Goal: Find specific page/section: Find specific page/section

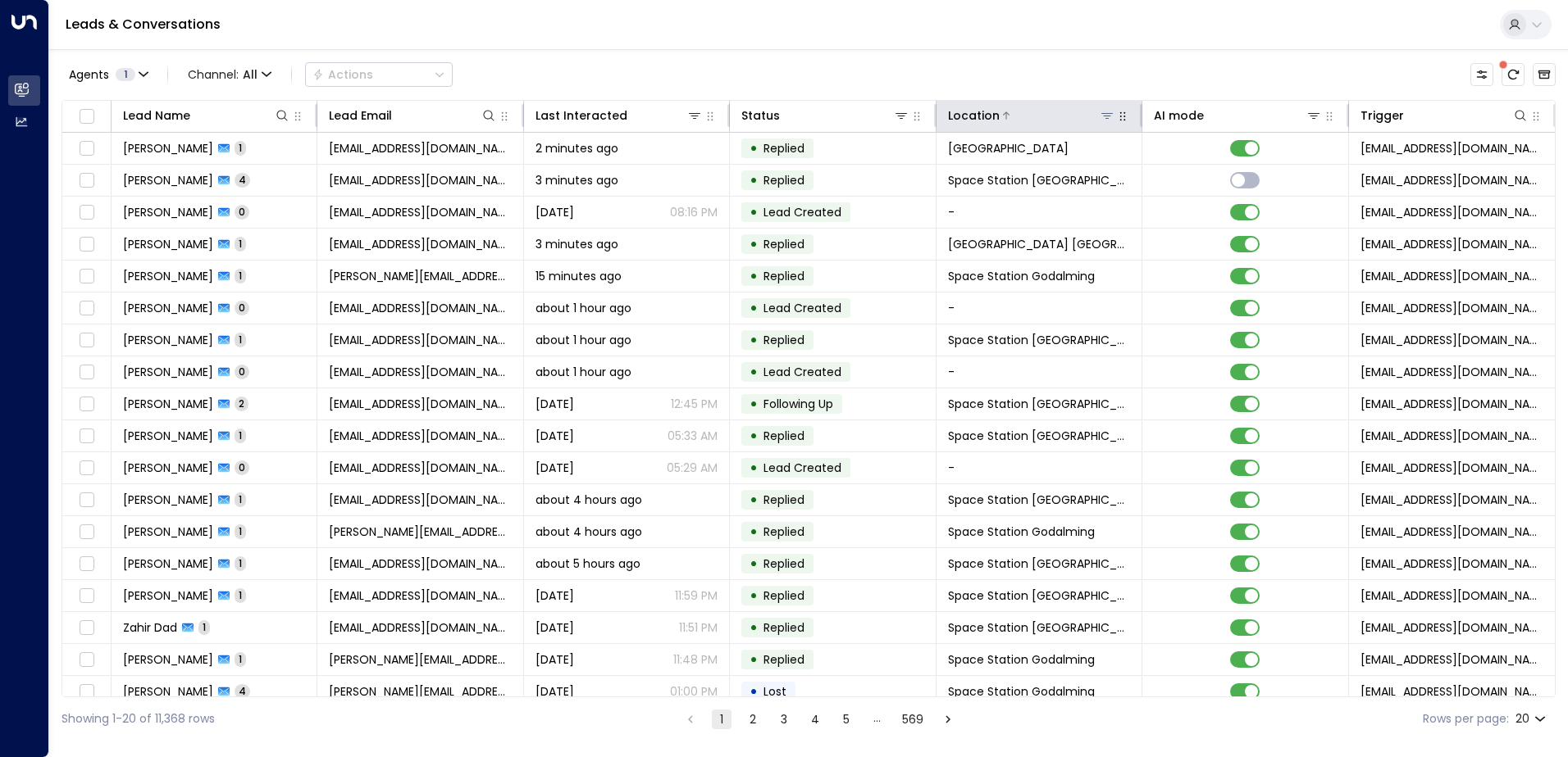
click at [1107, 116] on icon at bounding box center [1107, 116] width 13 height 13
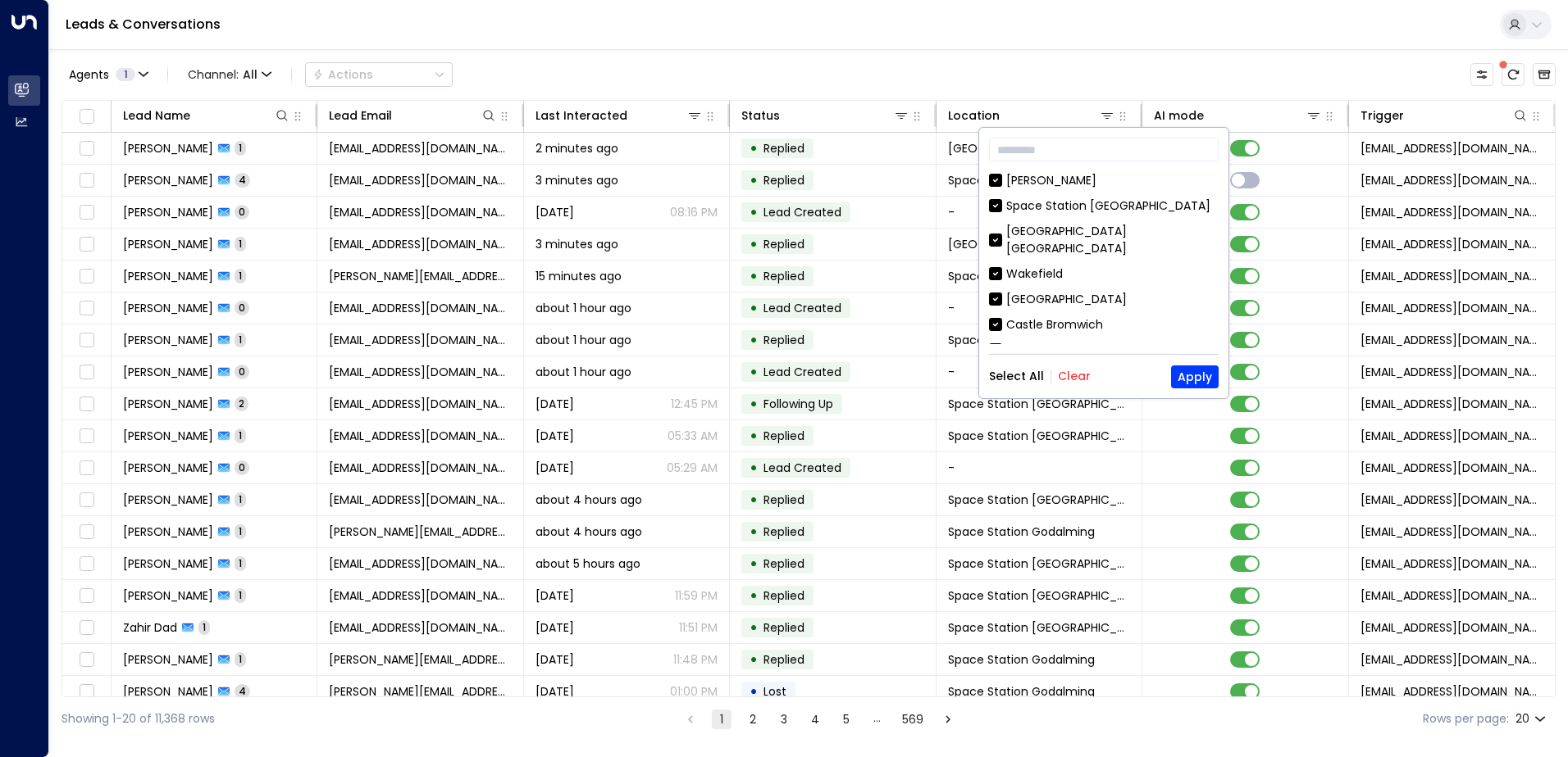
click at [1069, 377] on button "Clear" at bounding box center [1074, 377] width 33 height 13
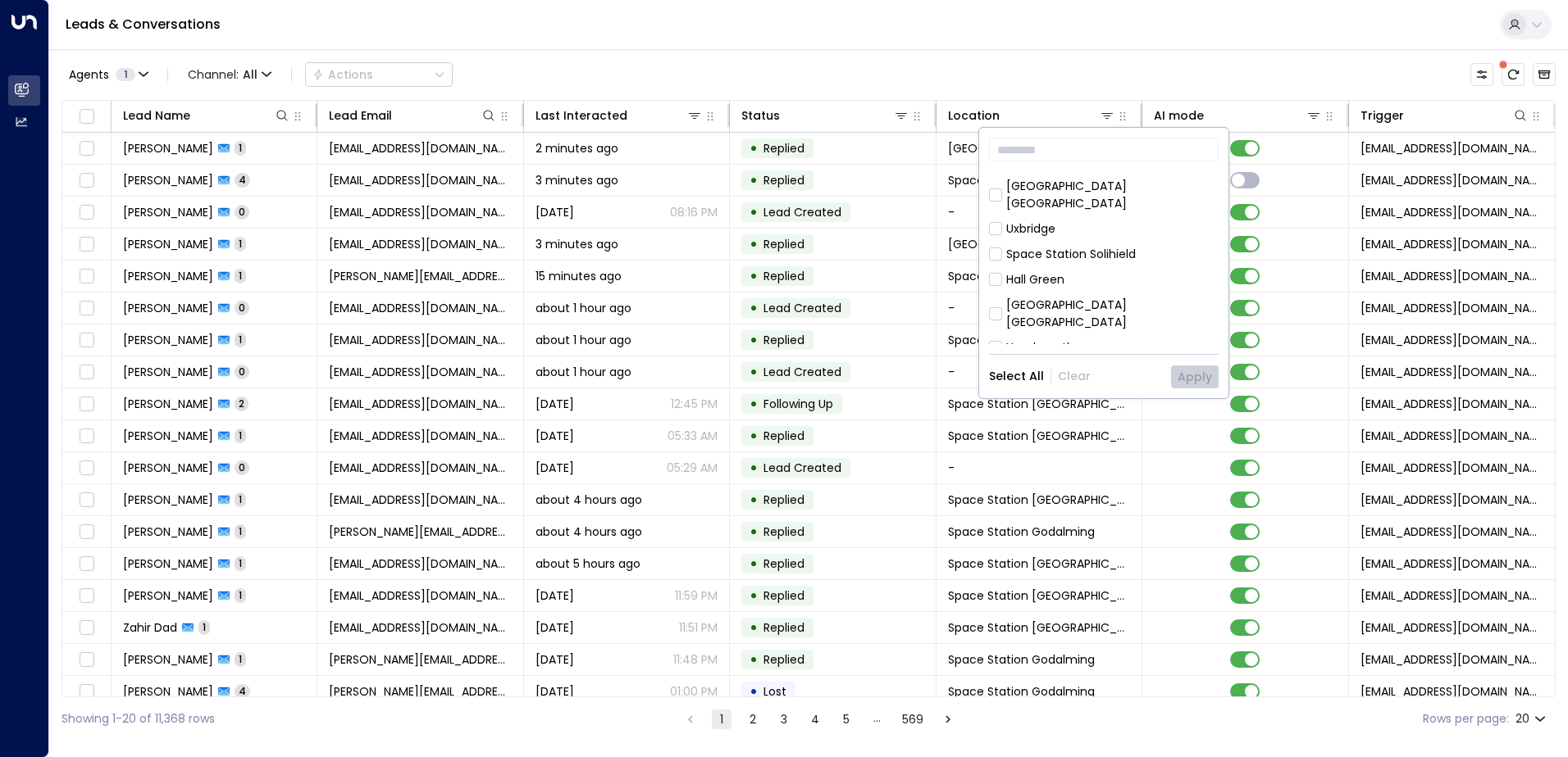
scroll to position [887, 0]
click at [1116, 354] on div "Space Station [GEOGRAPHIC_DATA]" at bounding box center [1108, 363] width 204 height 17
click at [1191, 379] on button "Apply" at bounding box center [1194, 377] width 48 height 23
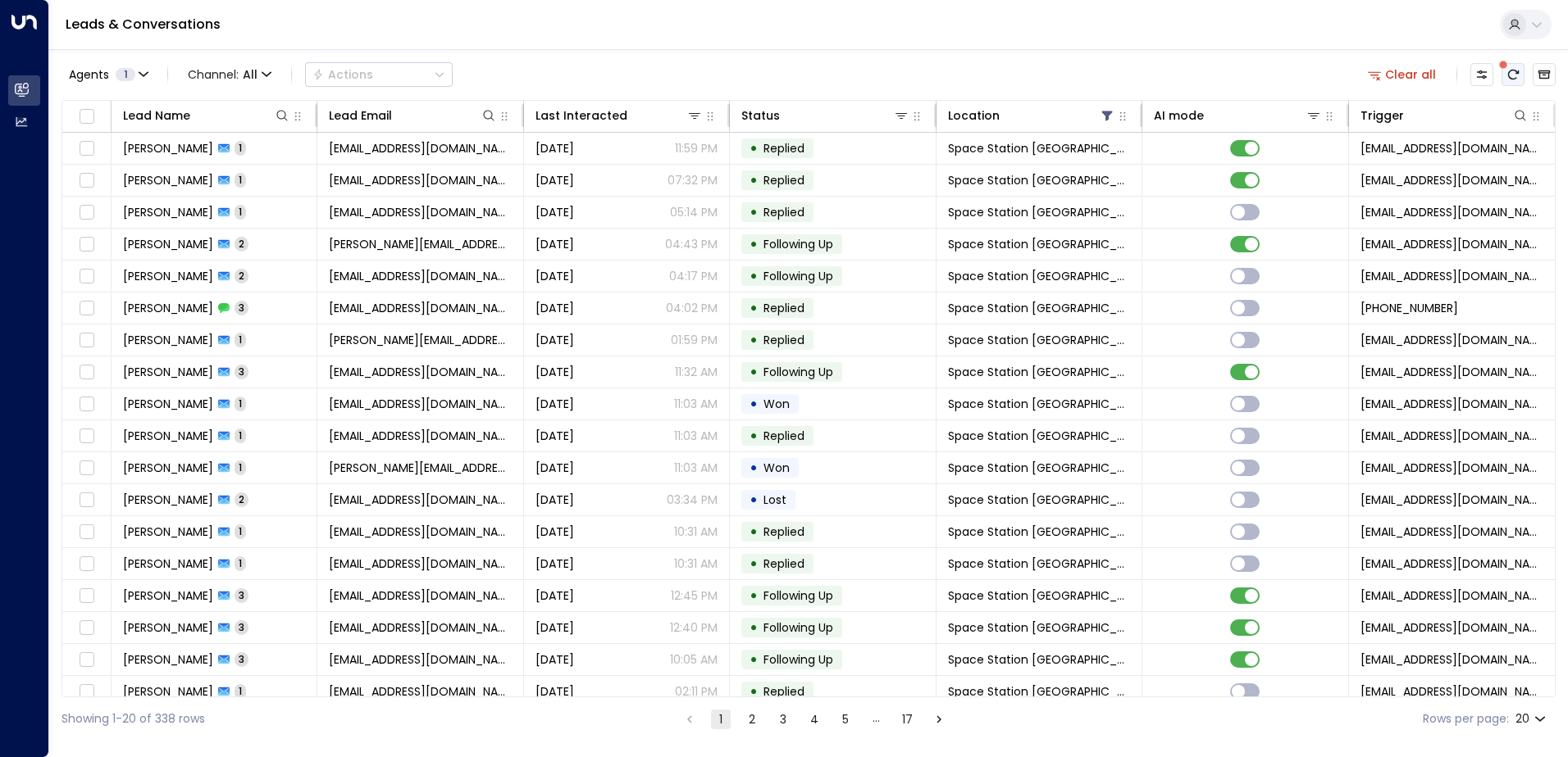
click at [1509, 77] on icon "There are new threads available. Refresh the grid to view the latest updates." at bounding box center [1513, 74] width 10 height 9
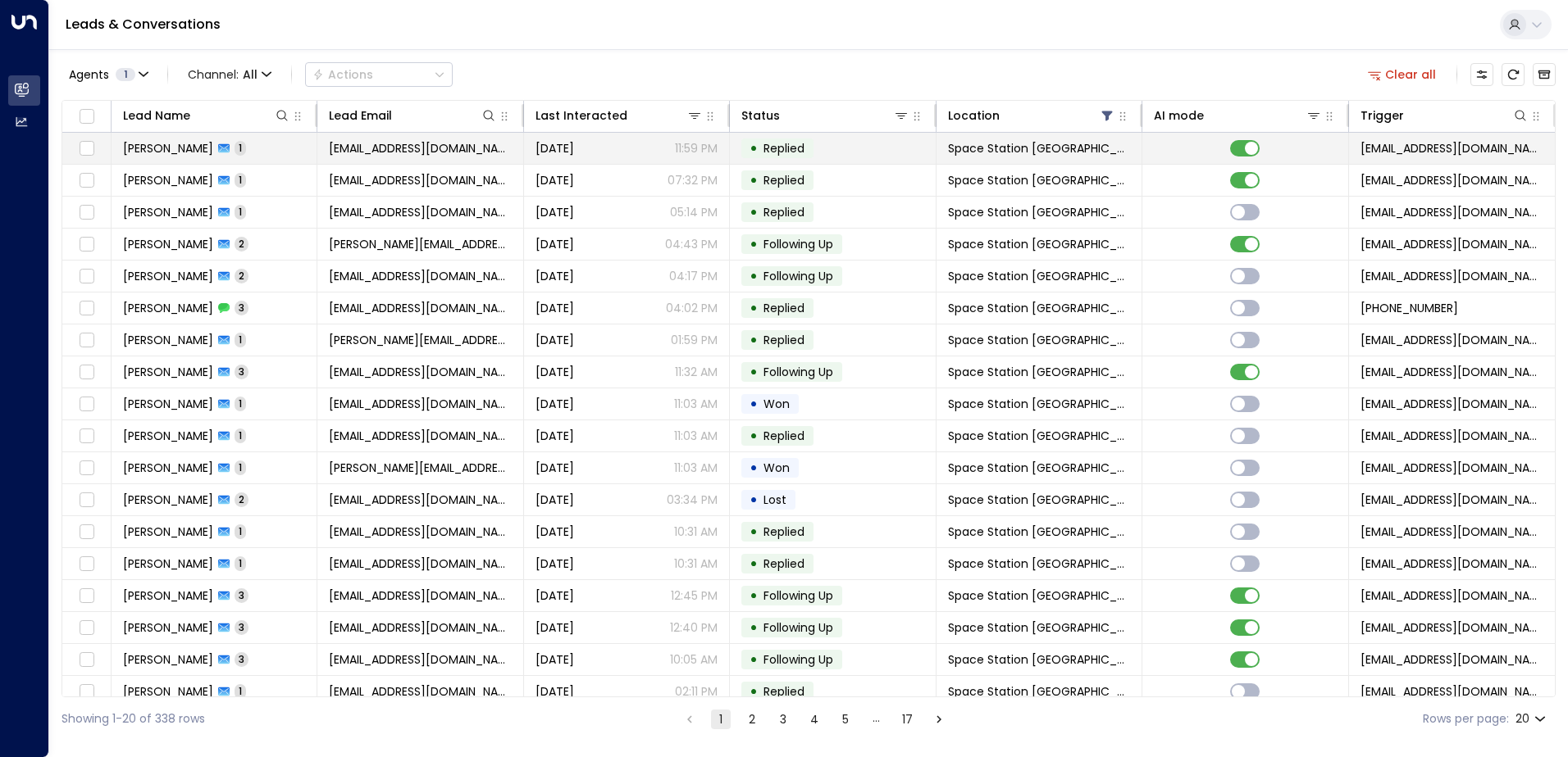
click at [163, 156] on span "[PERSON_NAME]" at bounding box center [168, 147] width 90 height 16
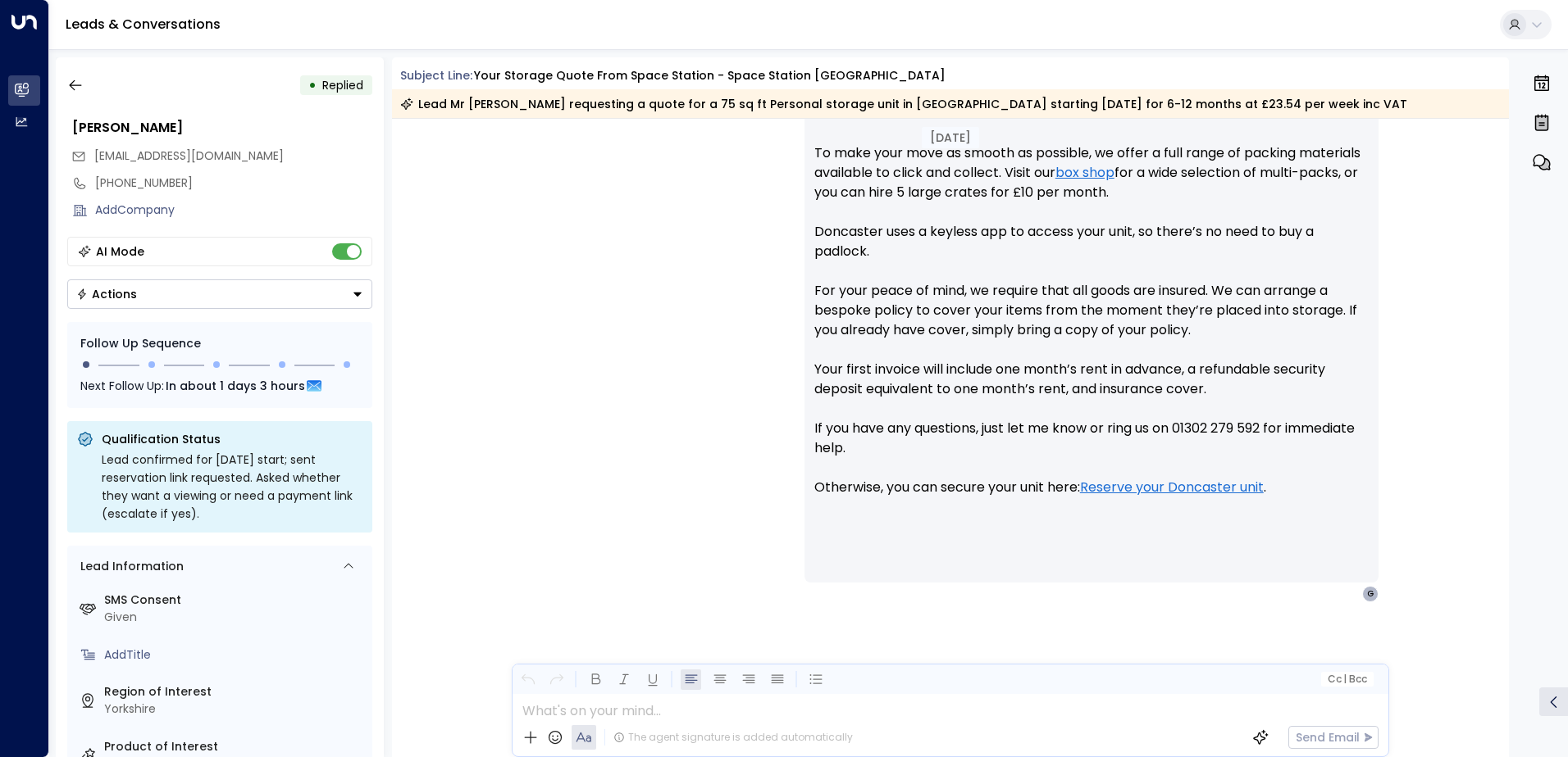
scroll to position [804, 0]
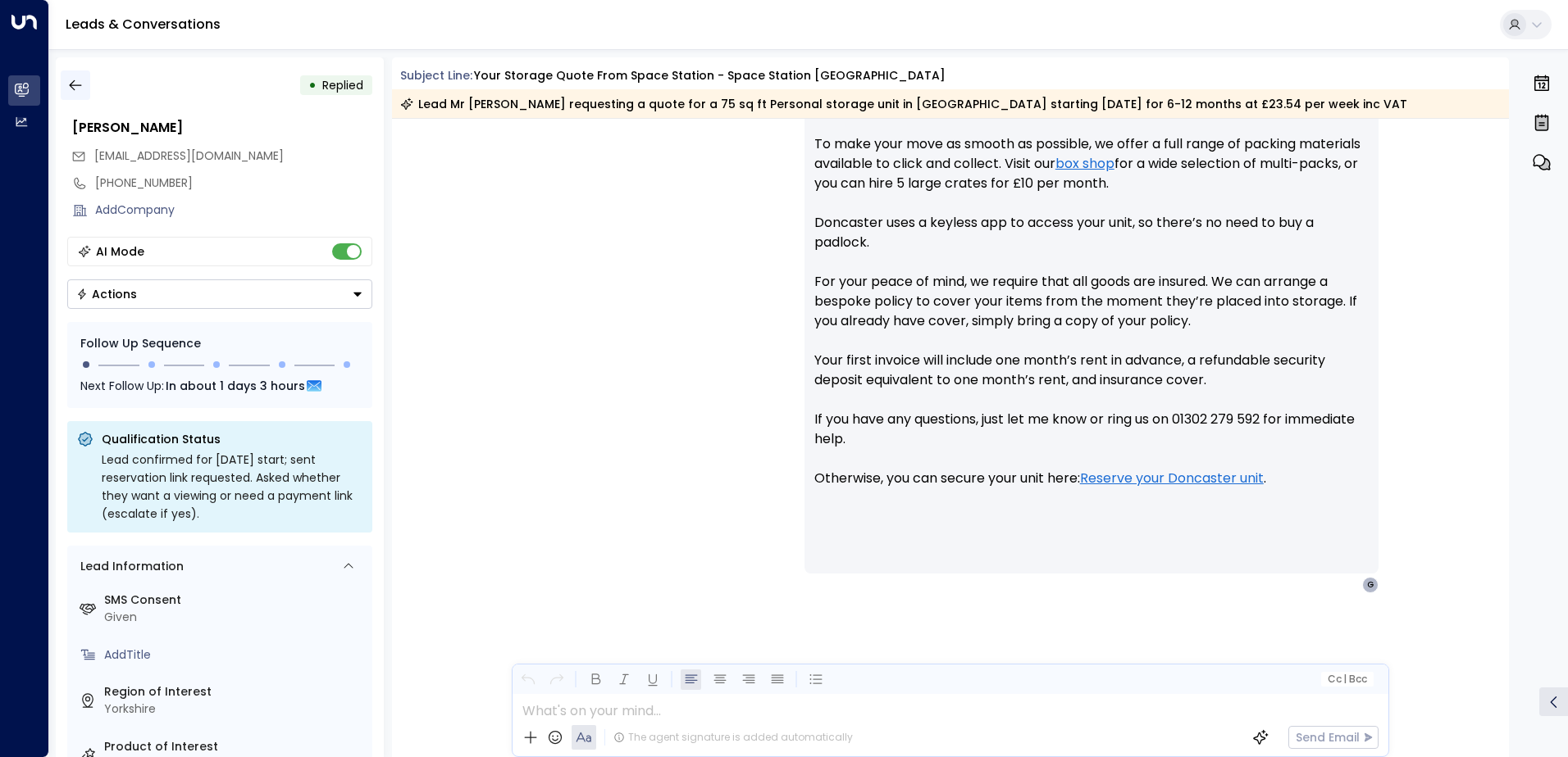
click at [76, 87] on icon "button" at bounding box center [75, 85] width 16 height 16
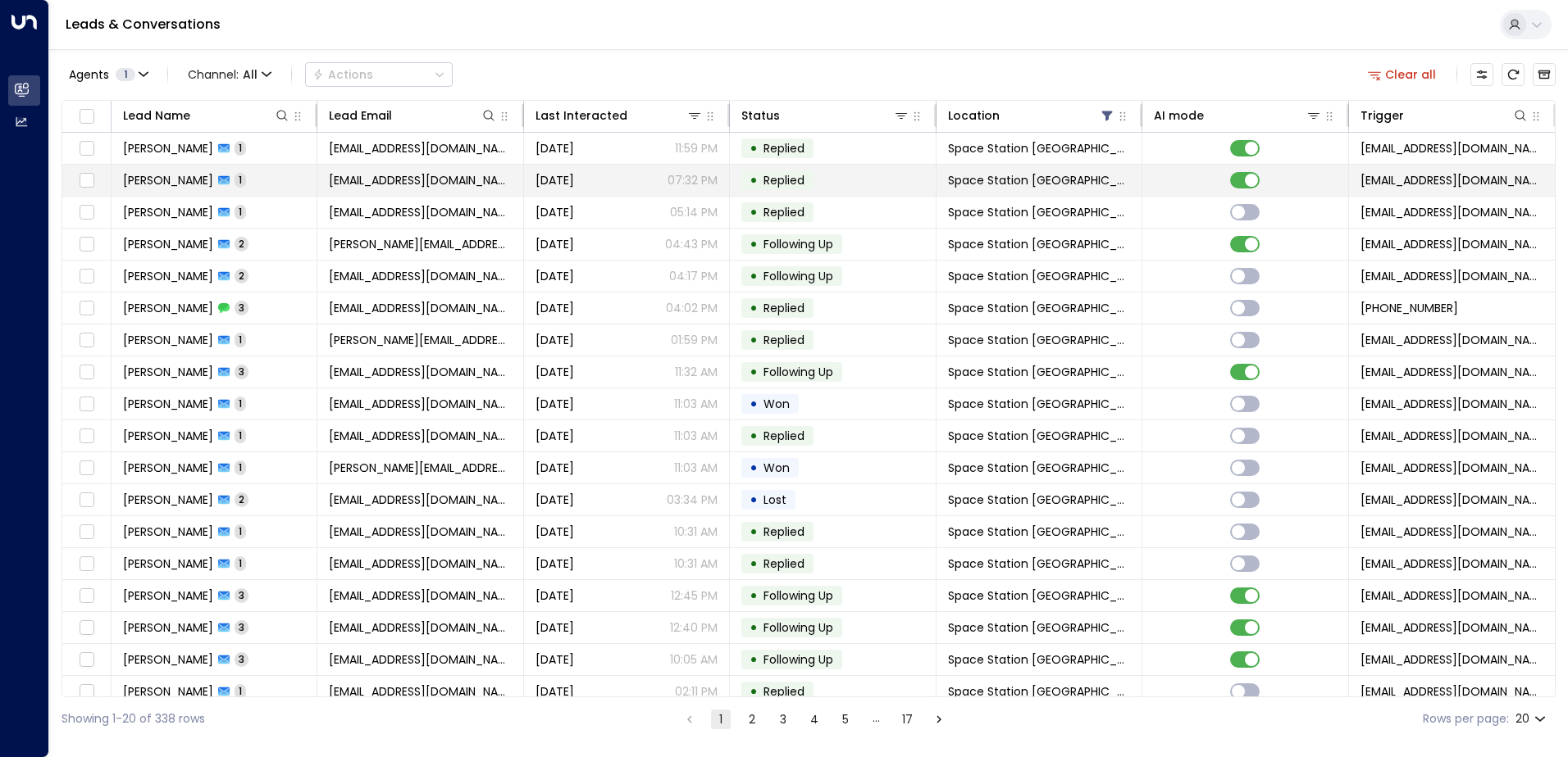
click at [160, 185] on span "[PERSON_NAME]" at bounding box center [168, 179] width 90 height 16
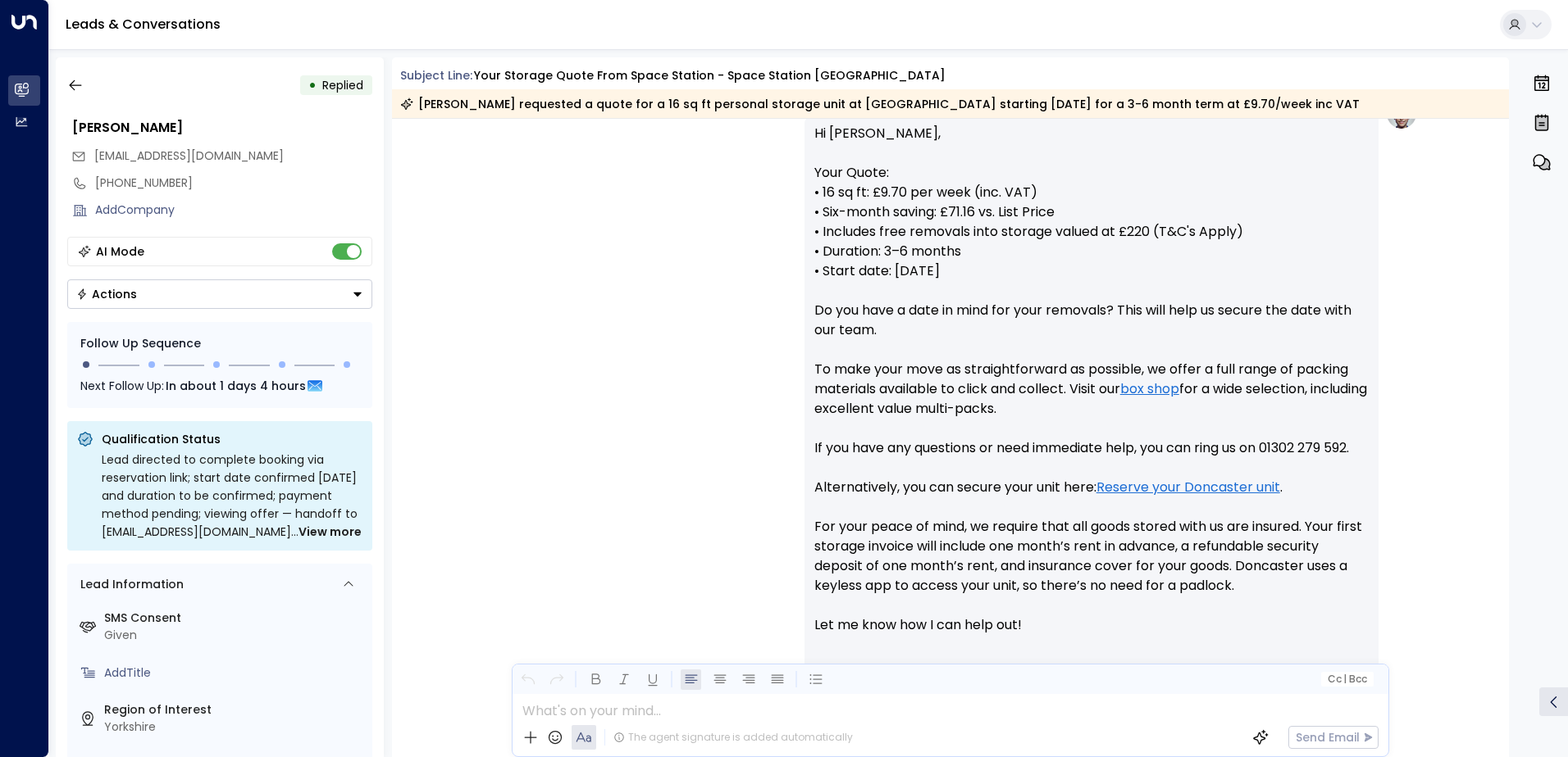
scroll to position [765, 0]
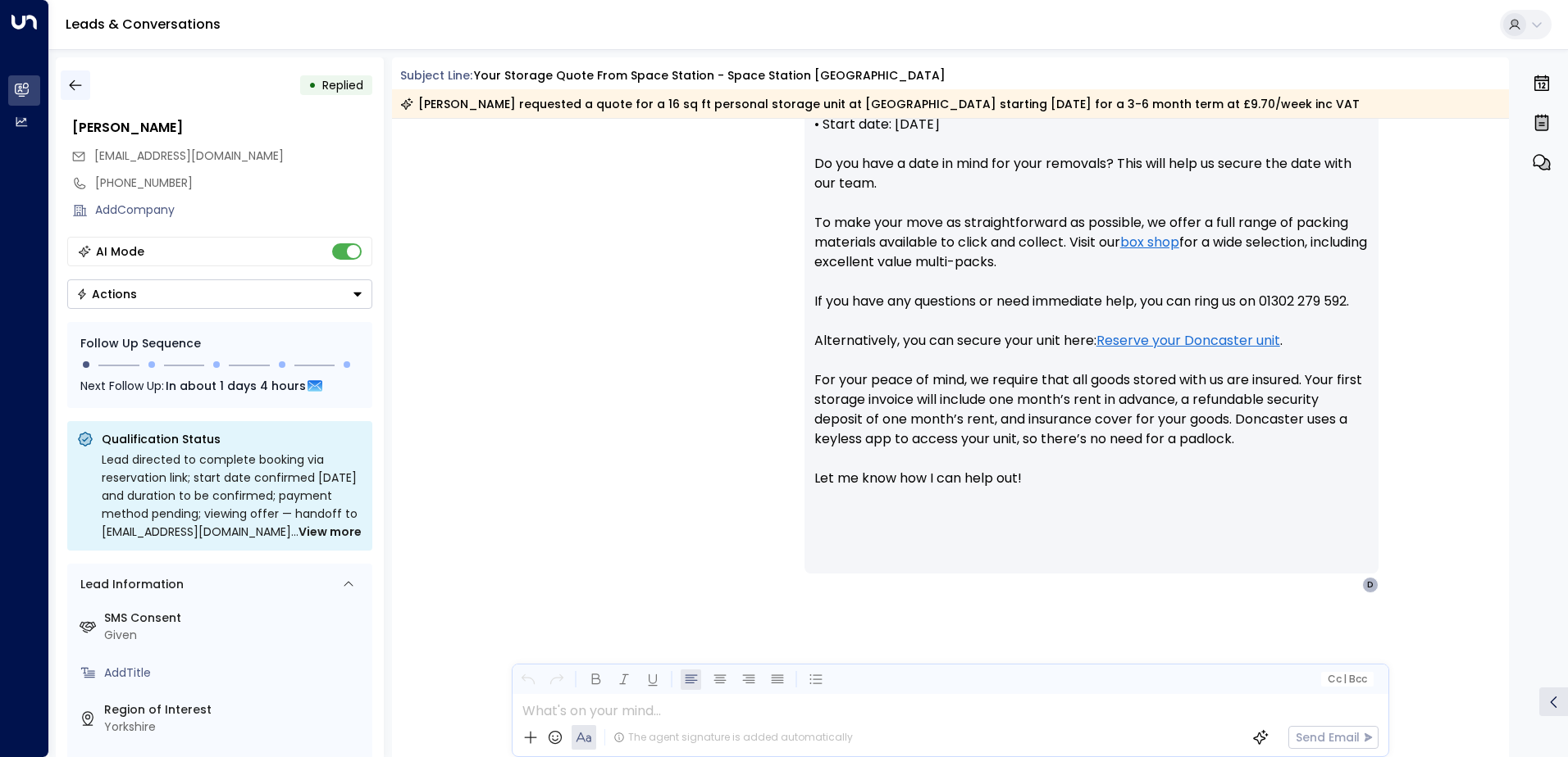
click at [84, 87] on button "button" at bounding box center [75, 85] width 29 height 29
